Goal: Information Seeking & Learning: Learn about a topic

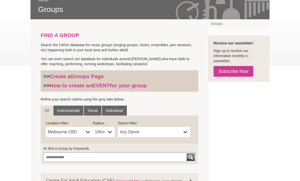
scroll to position [85, 0]
click at [108, 134] on b at bounding box center [110, 132] width 4 height 10
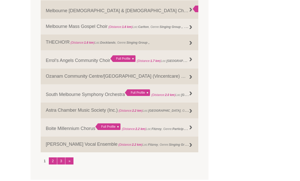
scroll to position [609, 0]
click at [53, 164] on link "2" at bounding box center [53, 160] width 8 height 7
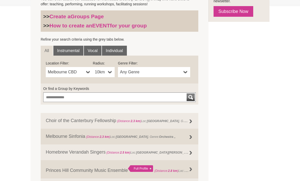
scroll to position [143, 0]
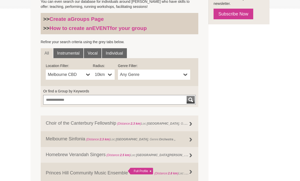
click at [109, 77] on b at bounding box center [110, 75] width 4 height 10
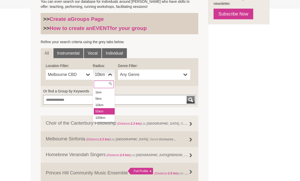
click at [112, 113] on li "50km" at bounding box center [104, 111] width 21 height 6
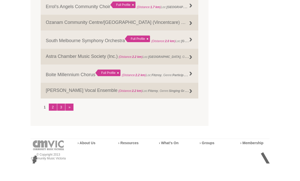
scroll to position [650, 0]
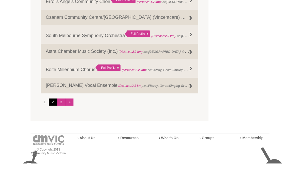
click at [54, 116] on link "2" at bounding box center [53, 119] width 8 height 7
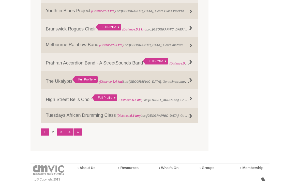
scroll to position [642, 0]
click at [61, 136] on link "3" at bounding box center [61, 132] width 8 height 7
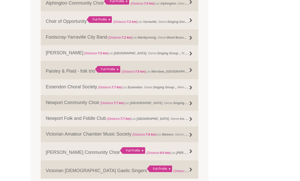
scroll to position [587, 0]
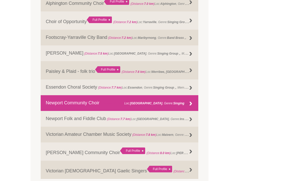
click div
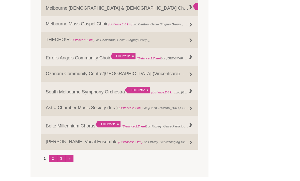
scroll to position [611, 0]
click at [61, 162] on link "3" at bounding box center [61, 158] width 8 height 7
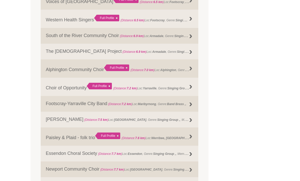
scroll to position [521, 0]
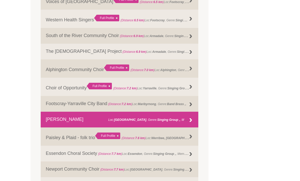
click at [189, 126] on div at bounding box center [190, 121] width 10 height 10
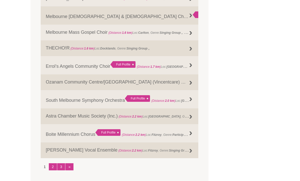
scroll to position [608, 0]
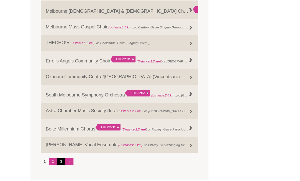
click at [62, 165] on link "3" at bounding box center [61, 161] width 8 height 7
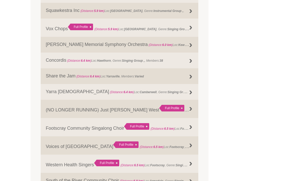
scroll to position [375, 0]
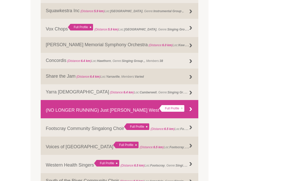
click at [191, 115] on div at bounding box center [190, 110] width 10 height 10
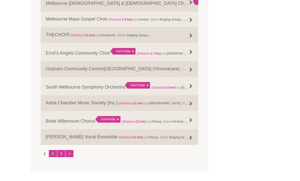
scroll to position [615, 0]
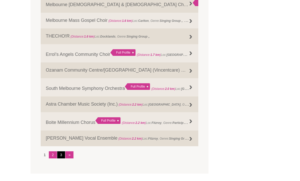
click at [61, 159] on link "3" at bounding box center [61, 154] width 8 height 7
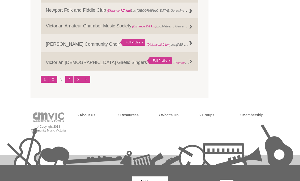
scroll to position [695, 0]
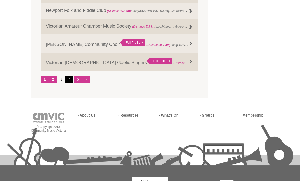
click at [70, 80] on link "4" at bounding box center [69, 79] width 8 height 7
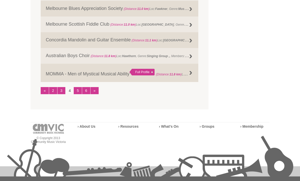
scroll to position [671, 0]
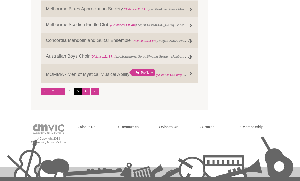
click at [77, 95] on link "5" at bounding box center [78, 91] width 8 height 7
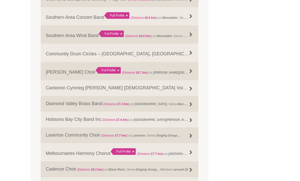
scroll to position [487, 0]
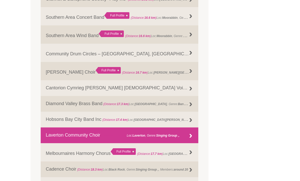
click at [188, 138] on div at bounding box center [190, 136] width 10 height 10
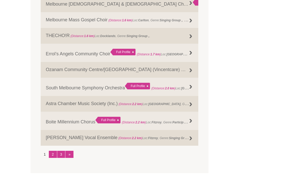
scroll to position [617, 0]
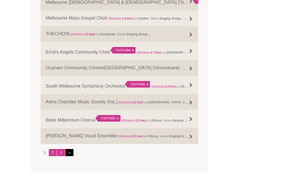
click at [72, 156] on link "»" at bounding box center [69, 152] width 8 height 7
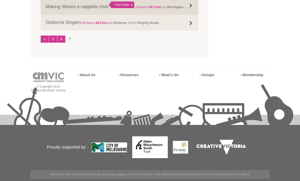
scroll to position [436, 0]
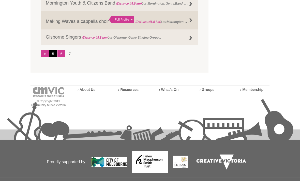
click at [56, 55] on link "5" at bounding box center [53, 53] width 8 height 7
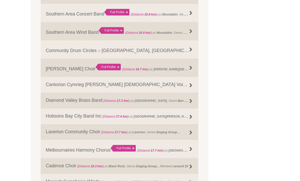
scroll to position [492, 0]
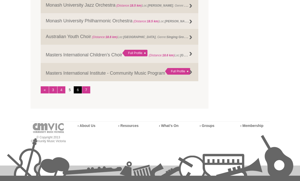
click at [80, 94] on link "6" at bounding box center [78, 90] width 8 height 7
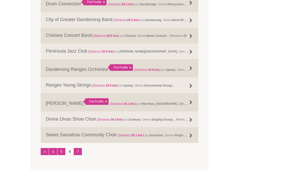
scroll to position [613, 0]
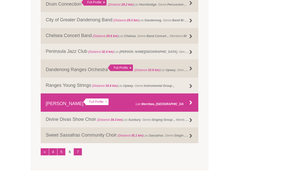
click at [191, 108] on div at bounding box center [190, 103] width 10 height 10
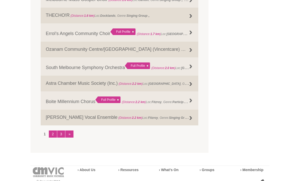
scroll to position [635, 0]
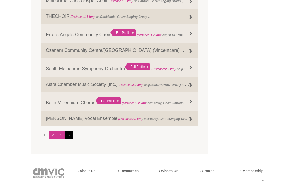
click at [73, 139] on link "»" at bounding box center [69, 135] width 8 height 7
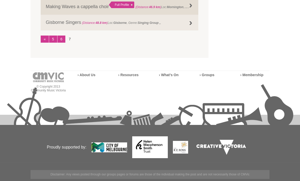
scroll to position [436, 0]
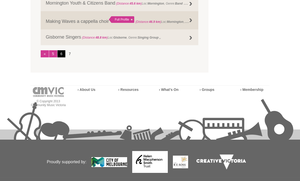
click at [62, 57] on link "6" at bounding box center [61, 53] width 8 height 7
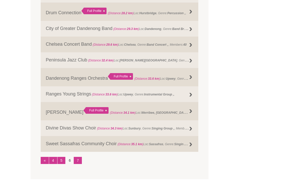
scroll to position [609, 0]
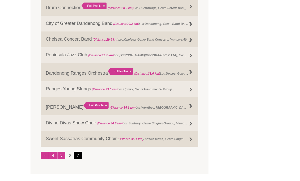
click at [81, 159] on link "7" at bounding box center [78, 155] width 8 height 7
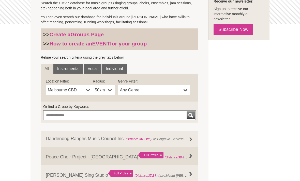
scroll to position [126, 0]
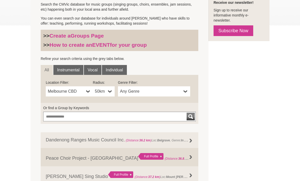
click at [205, 3] on section "FIND A GROUP Search the CMVic database for music groups (singing groups, choirs…" at bounding box center [119, 181] width 178 height 404
